Goal: Task Accomplishment & Management: Use online tool/utility

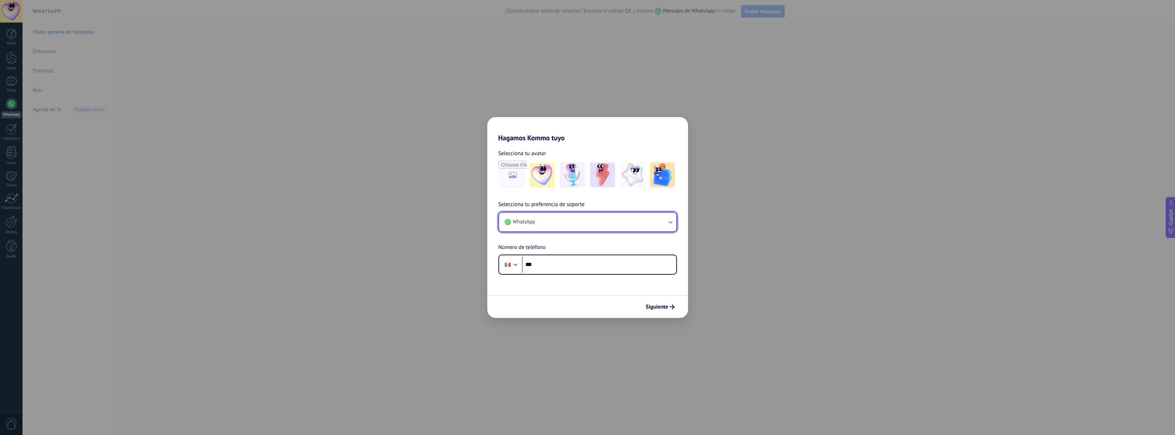
click at [595, 228] on button "WhatsApp" at bounding box center [587, 221] width 177 height 19
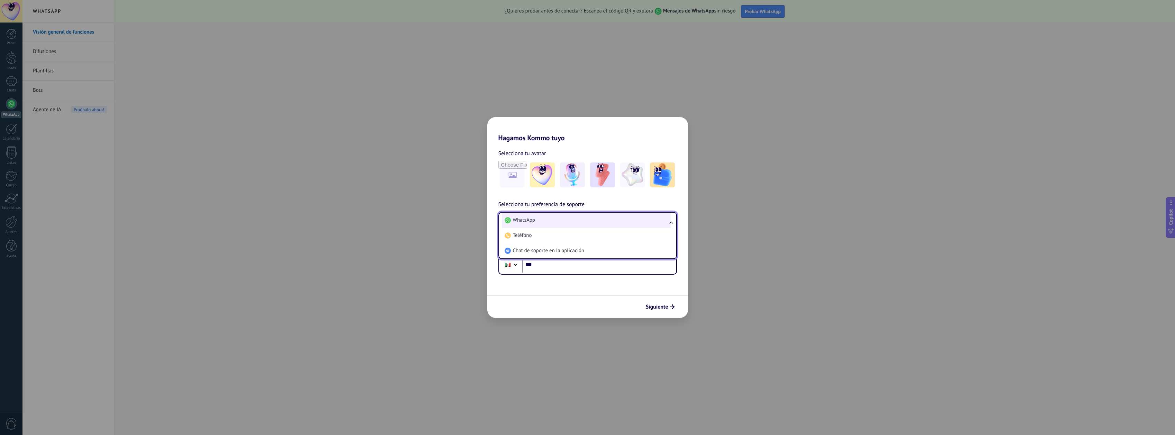
click at [588, 220] on li "WhatsApp" at bounding box center [586, 219] width 169 height 15
click at [569, 265] on input "***" at bounding box center [599, 264] width 154 height 16
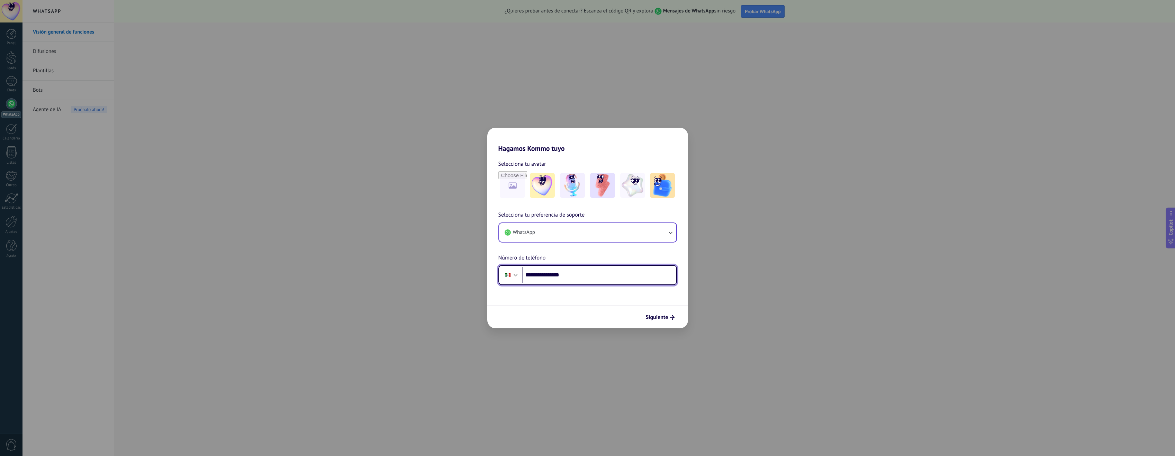
click at [614, 277] on input "**********" at bounding box center [599, 275] width 154 height 16
type input "**********"
click at [579, 187] on img at bounding box center [572, 185] width 25 height 25
click at [658, 317] on span "Siguiente" at bounding box center [657, 317] width 22 height 5
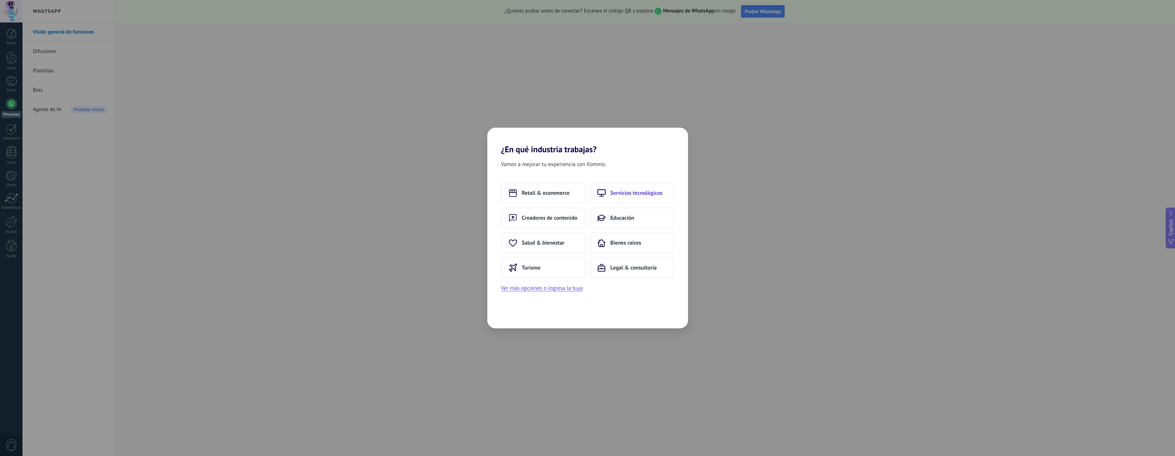
click at [599, 191] on icon at bounding box center [601, 193] width 8 height 8
click at [610, 220] on span "Agencia de consultoría" at bounding box center [624, 218] width 54 height 7
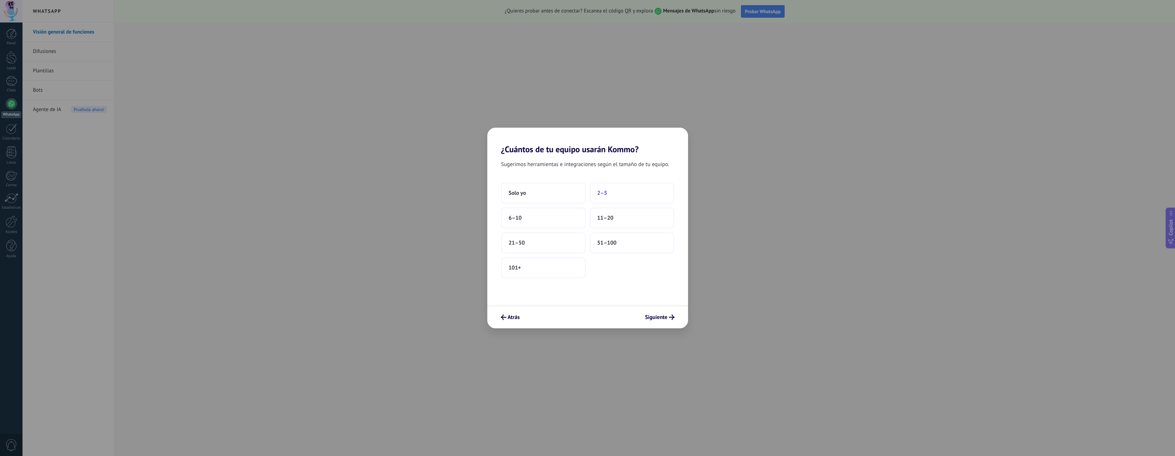
click at [602, 199] on button "2–5" at bounding box center [632, 193] width 84 height 21
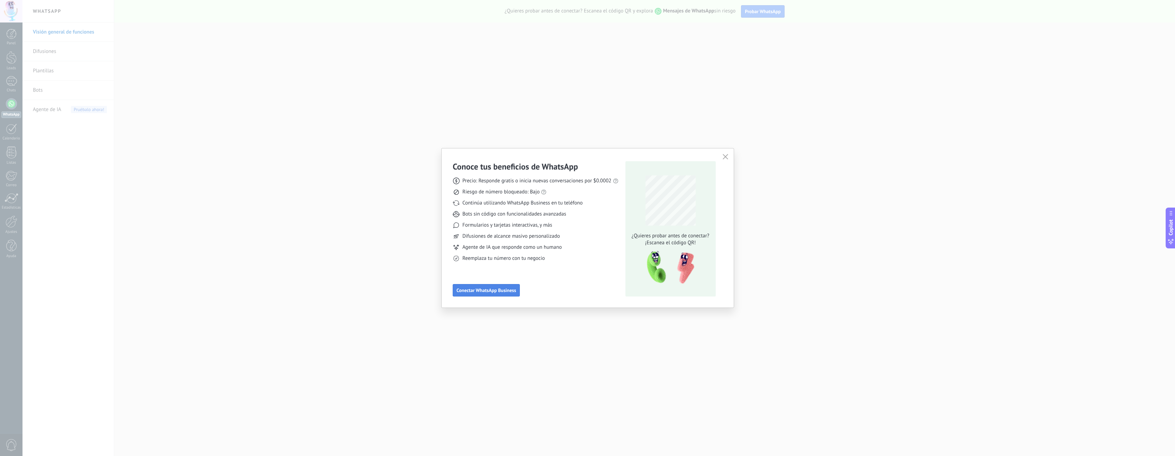
click at [503, 293] on span "Conectar WhatsApp Business" at bounding box center [486, 290] width 60 height 5
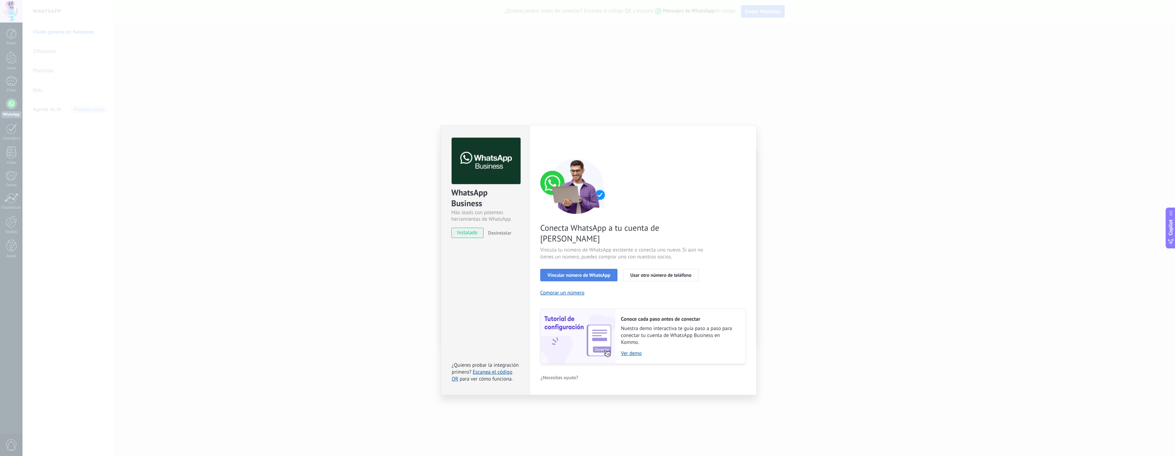
click at [604, 273] on span "Vincular número de WhatsApp" at bounding box center [579, 275] width 63 height 5
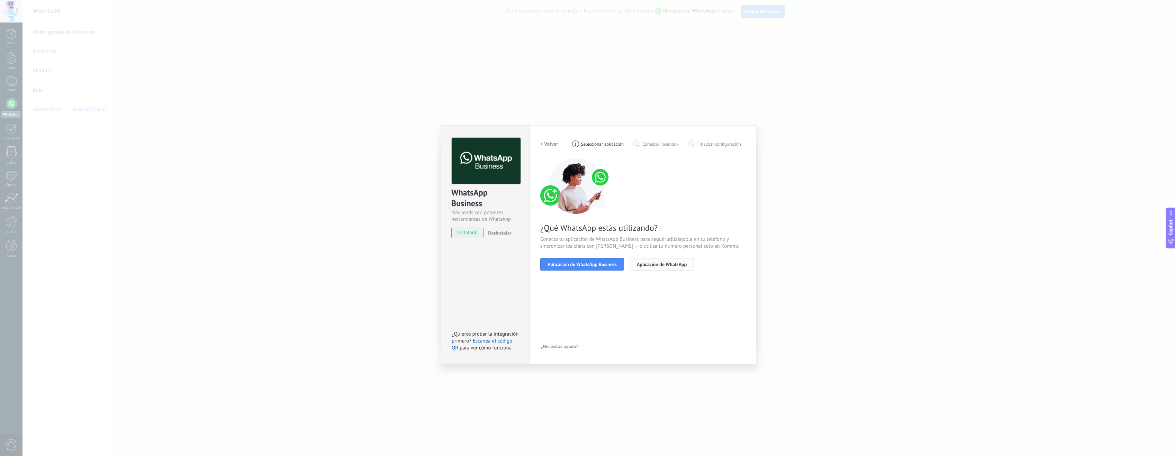
click at [638, 265] on span "Aplicación de WhatsApp" at bounding box center [662, 264] width 50 height 5
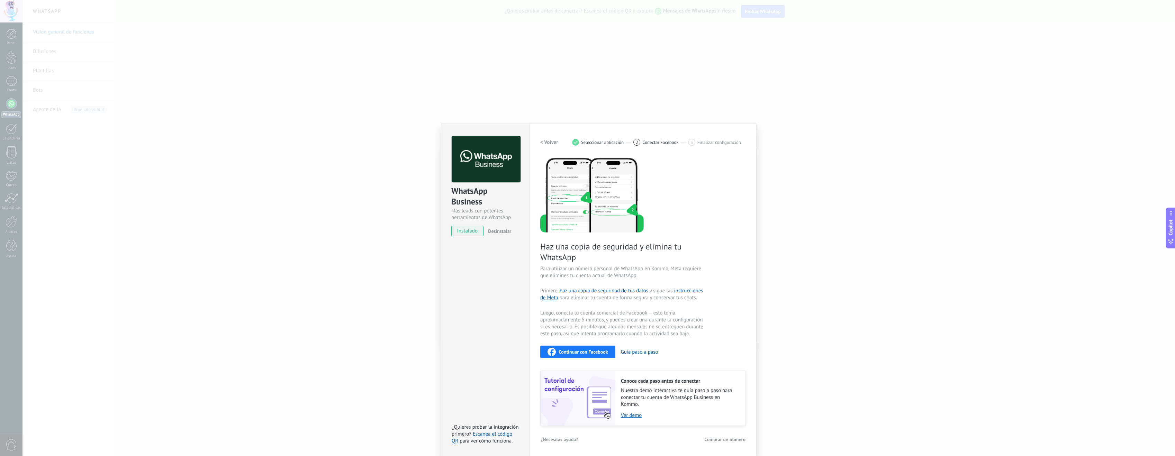
scroll to position [2, 0]
drag, startPoint x: 500, startPoint y: 314, endPoint x: 517, endPoint y: 284, distance: 34.1
click at [501, 314] on div "WhatsApp Business Más leads con potentes herramientas de WhatsApp instalado Des…" at bounding box center [485, 290] width 89 height 334
click at [546, 139] on button "< Volver" at bounding box center [549, 141] width 18 height 12
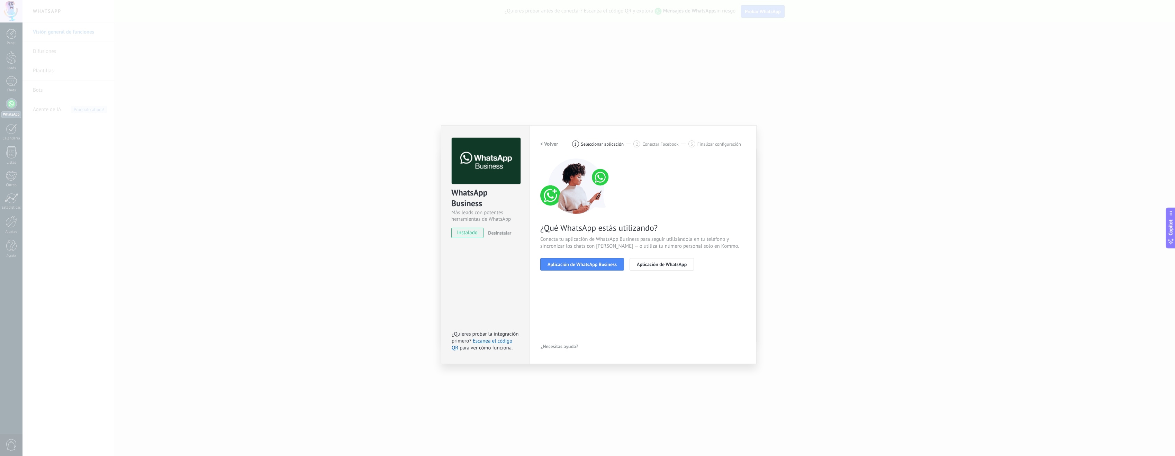
click at [546, 142] on h2 "< Volver" at bounding box center [549, 144] width 18 height 7
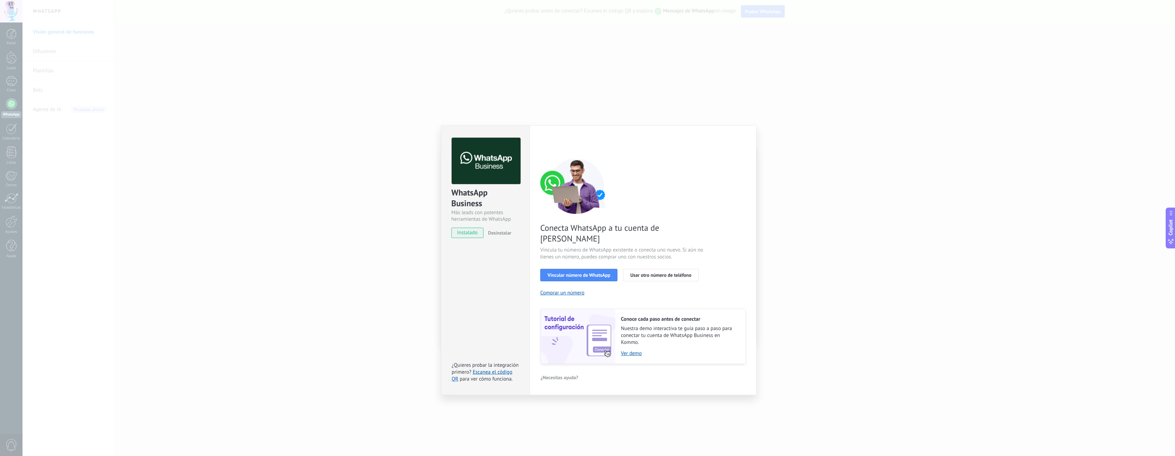
click at [498, 314] on div "WhatsApp Business Más leads con potentes herramientas de WhatsApp instalado Des…" at bounding box center [485, 260] width 89 height 270
click at [675, 269] on button "Usar otro número de teléfono" at bounding box center [660, 275] width 75 height 12
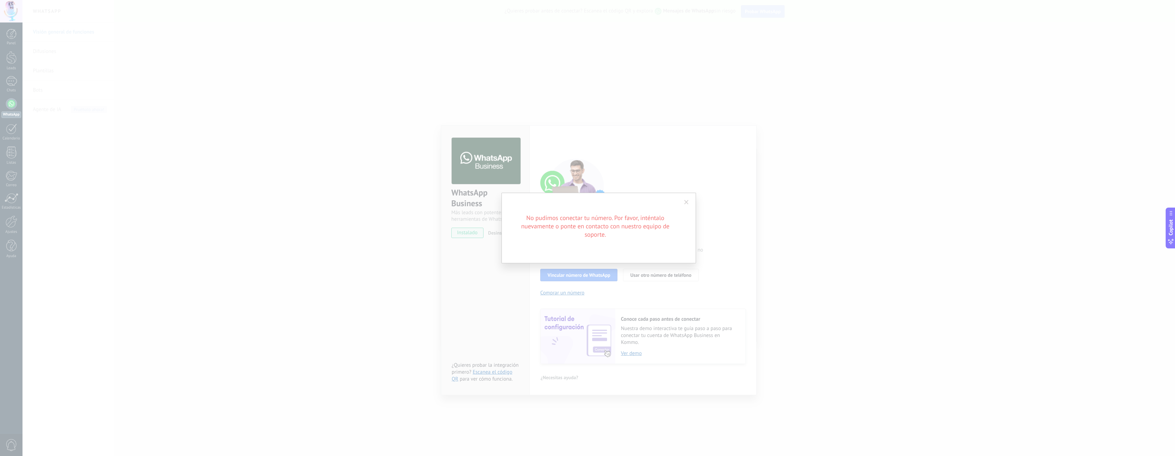
click at [684, 200] on span at bounding box center [686, 202] width 4 height 5
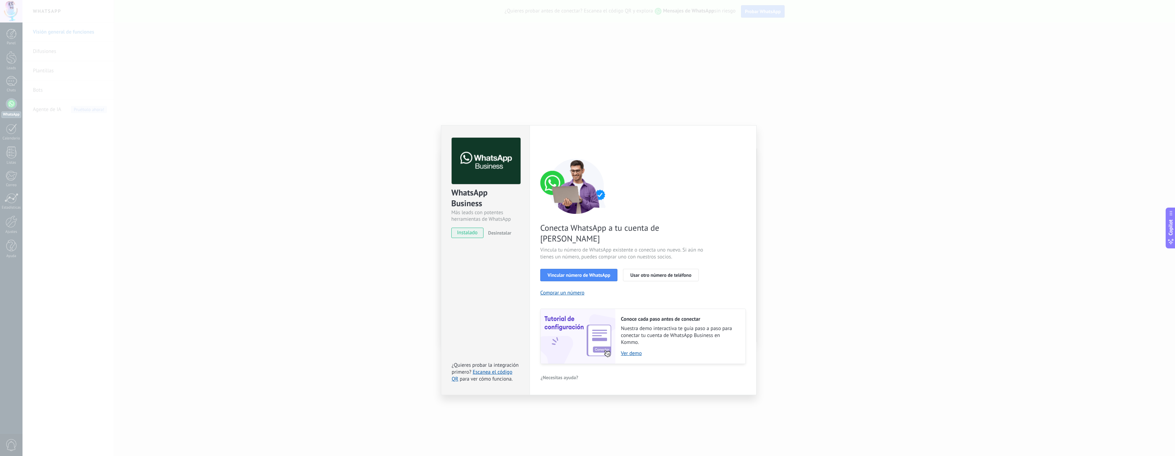
click at [1026, 205] on div "WhatsApp Business Más leads con potentes herramientas de WhatsApp instalado Des…" at bounding box center [598, 228] width 1152 height 456
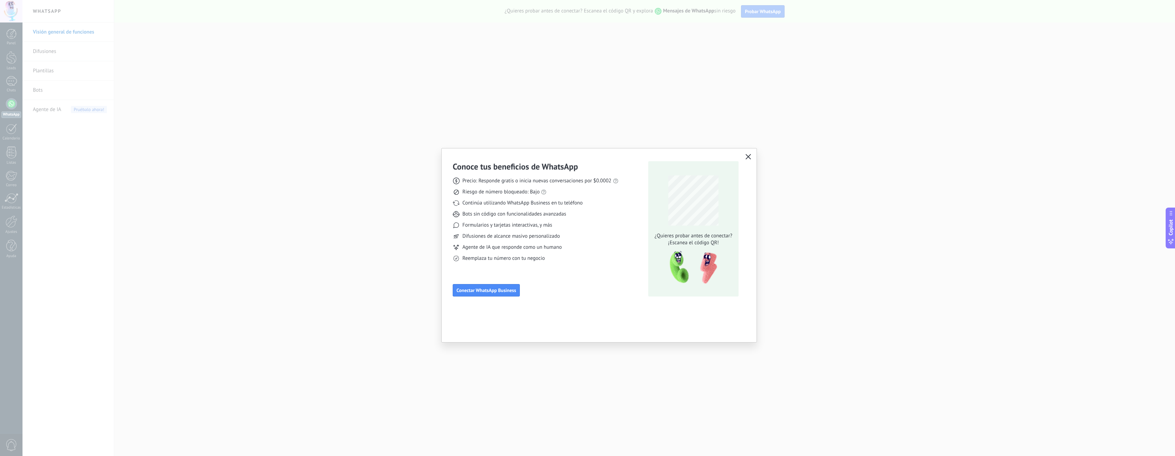
click at [750, 150] on div "Conoce tus beneficios de WhatsApp Precio: Responde gratis o inicia nuevas conve…" at bounding box center [599, 227] width 315 height 159
click at [750, 154] on button "button" at bounding box center [748, 157] width 9 height 10
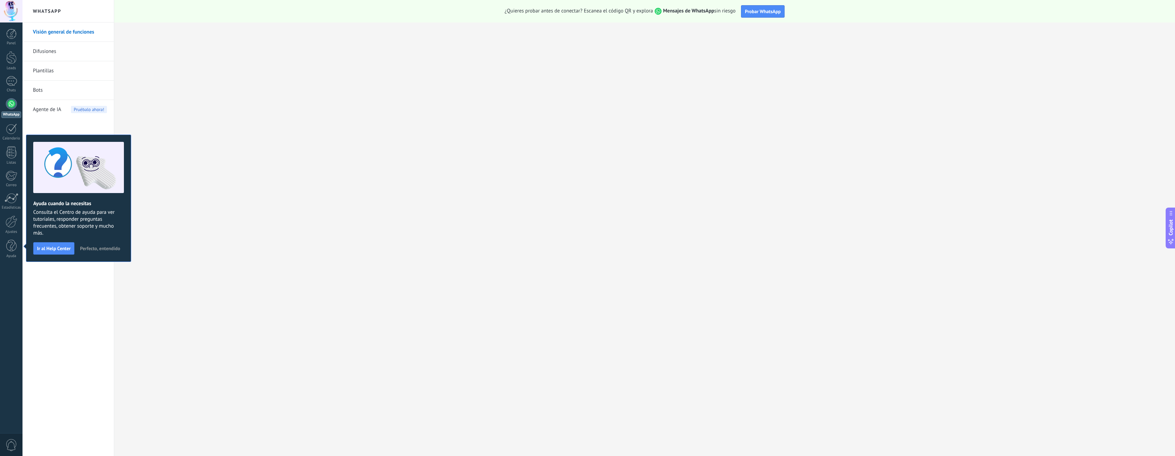
click at [11, 105] on div at bounding box center [11, 103] width 11 height 11
